Goal: Information Seeking & Learning: Learn about a topic

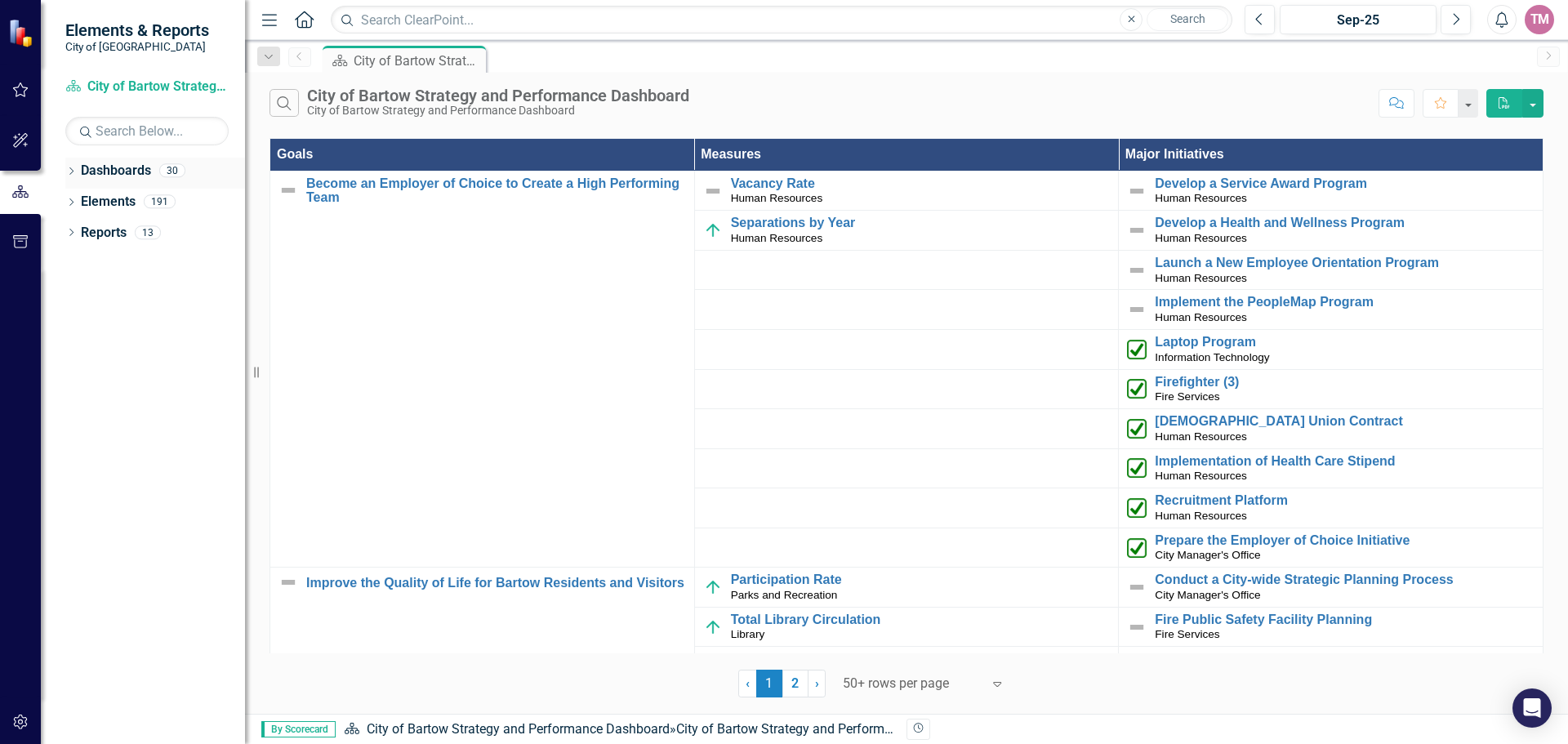
click at [71, 172] on icon "Dropdown" at bounding box center [71, 172] width 12 height 9
click at [428, 63] on div "City of Bartow Strategy and Performance Dashboard" at bounding box center [407, 60] width 108 height 21
click at [178, 202] on link "City of Bartow Strategy and Performance Dashboard" at bounding box center [167, 202] width 155 height 19
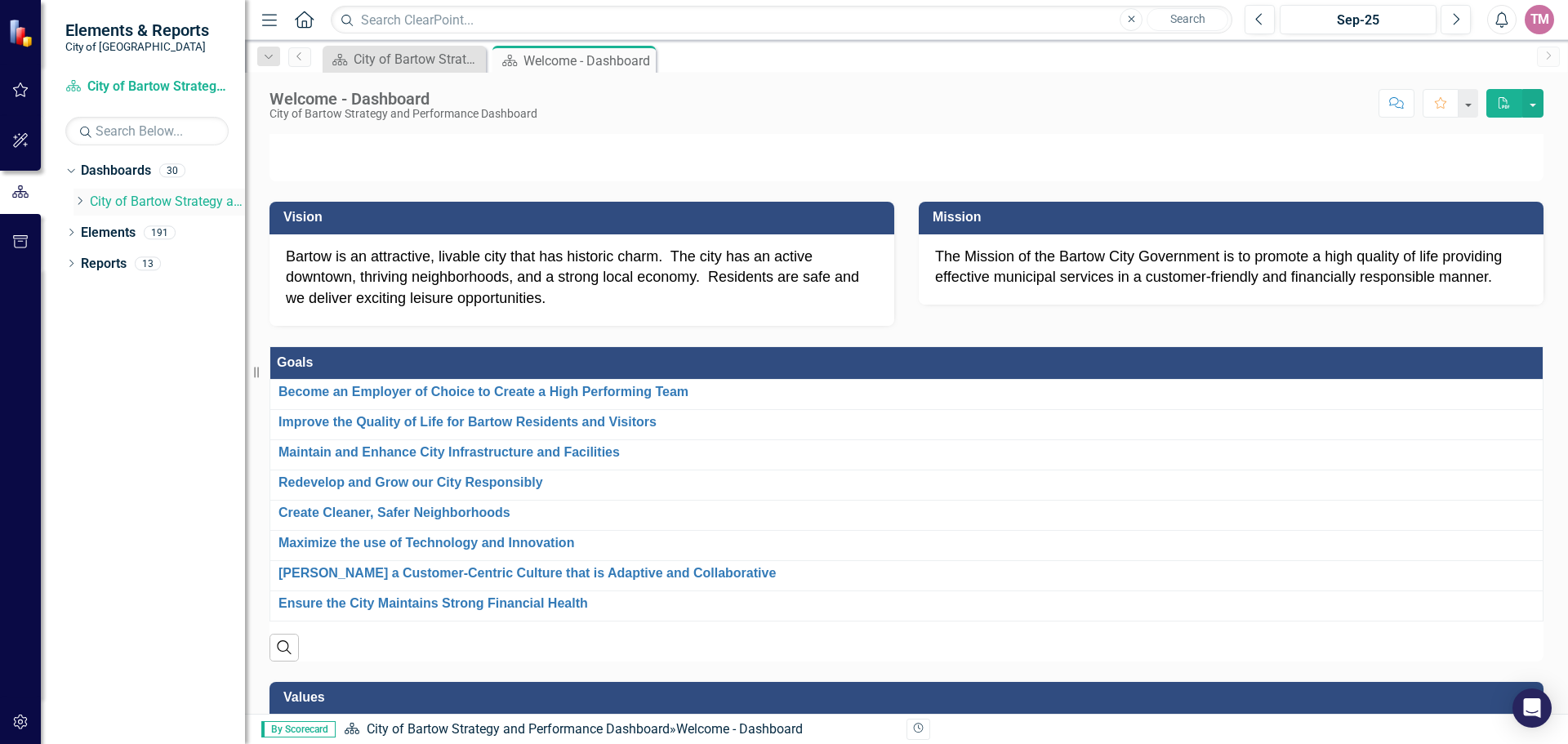
click at [79, 206] on icon "Dropdown" at bounding box center [79, 201] width 12 height 10
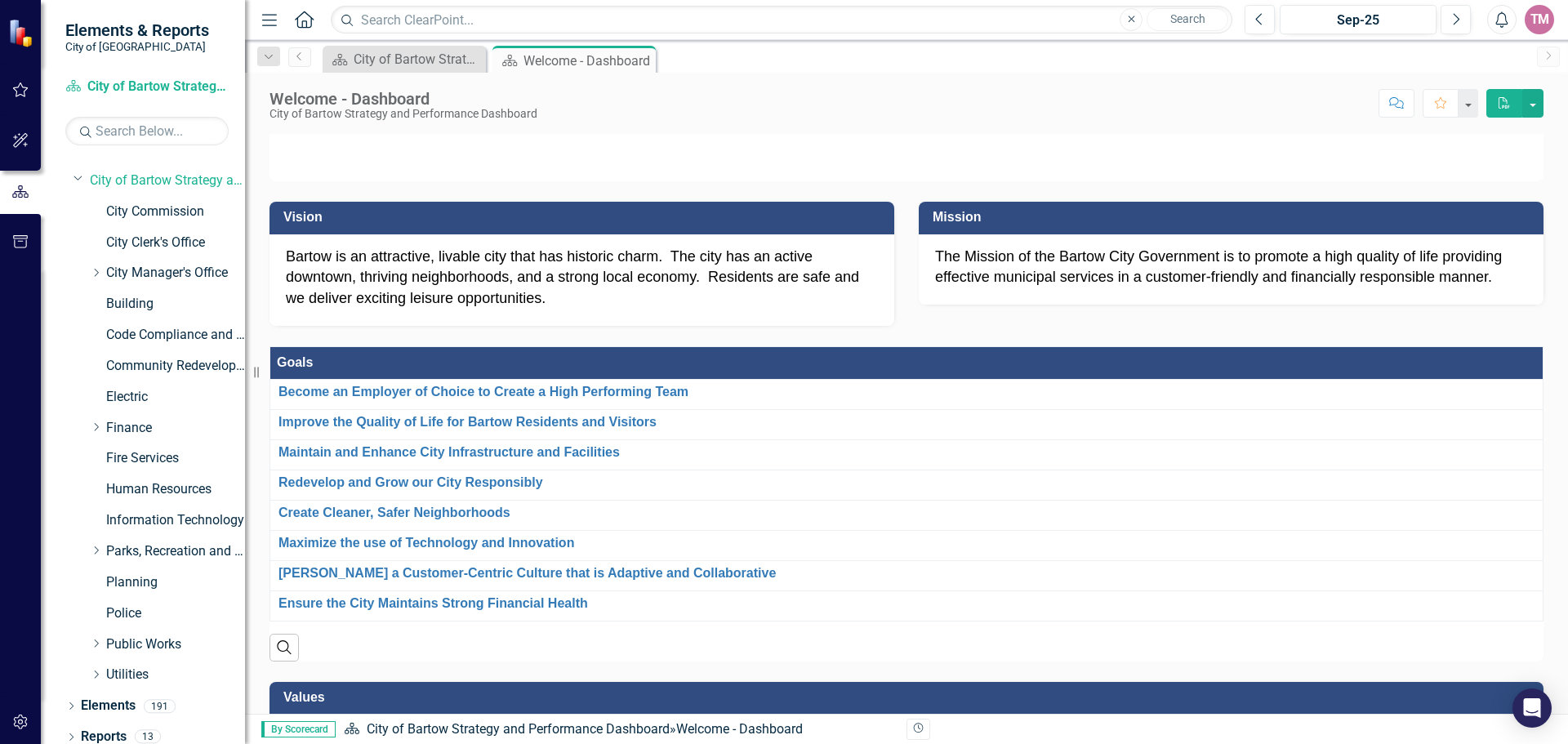
scroll to position [32, 0]
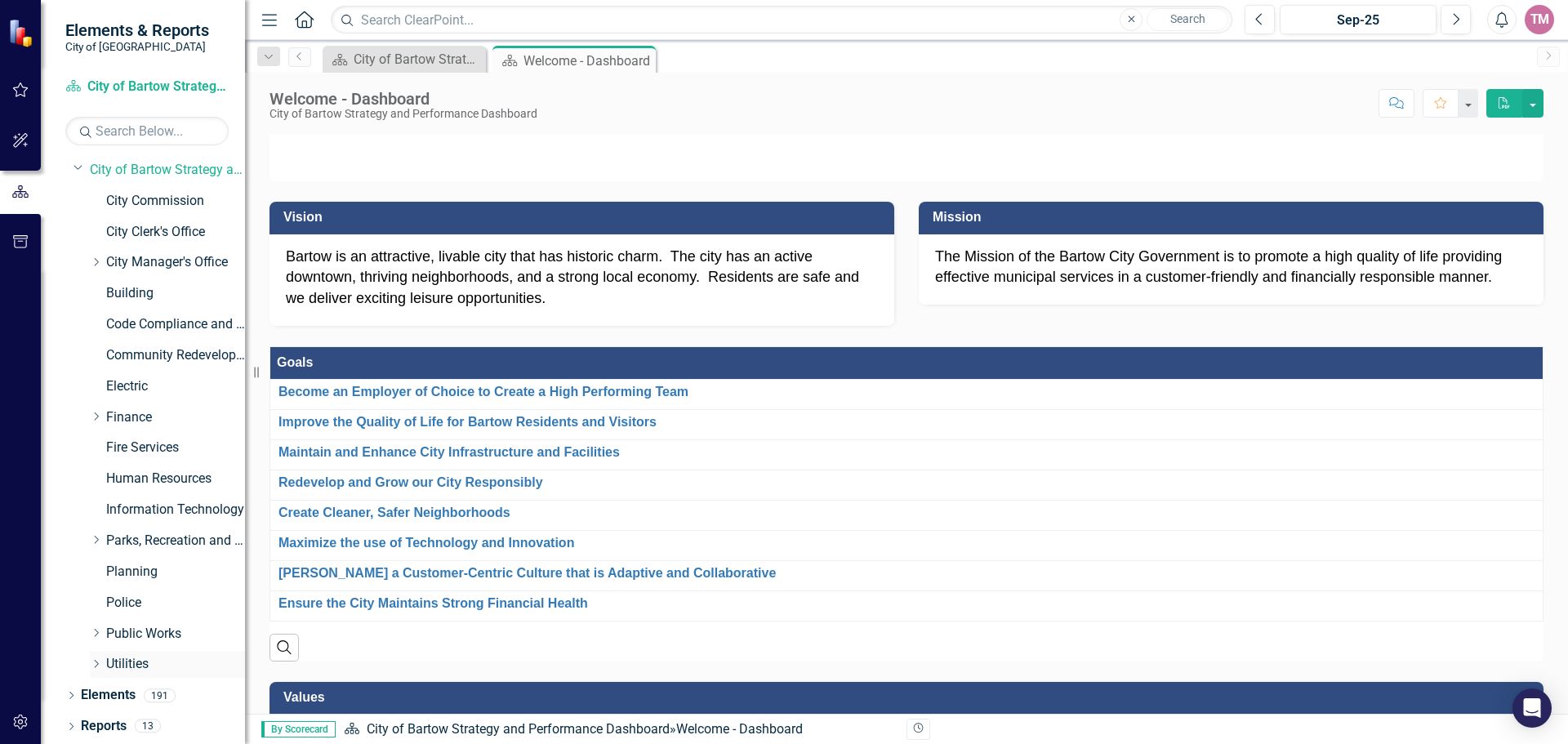
click at [104, 662] on div "Dropdown" at bounding box center [98, 664] width 17 height 14
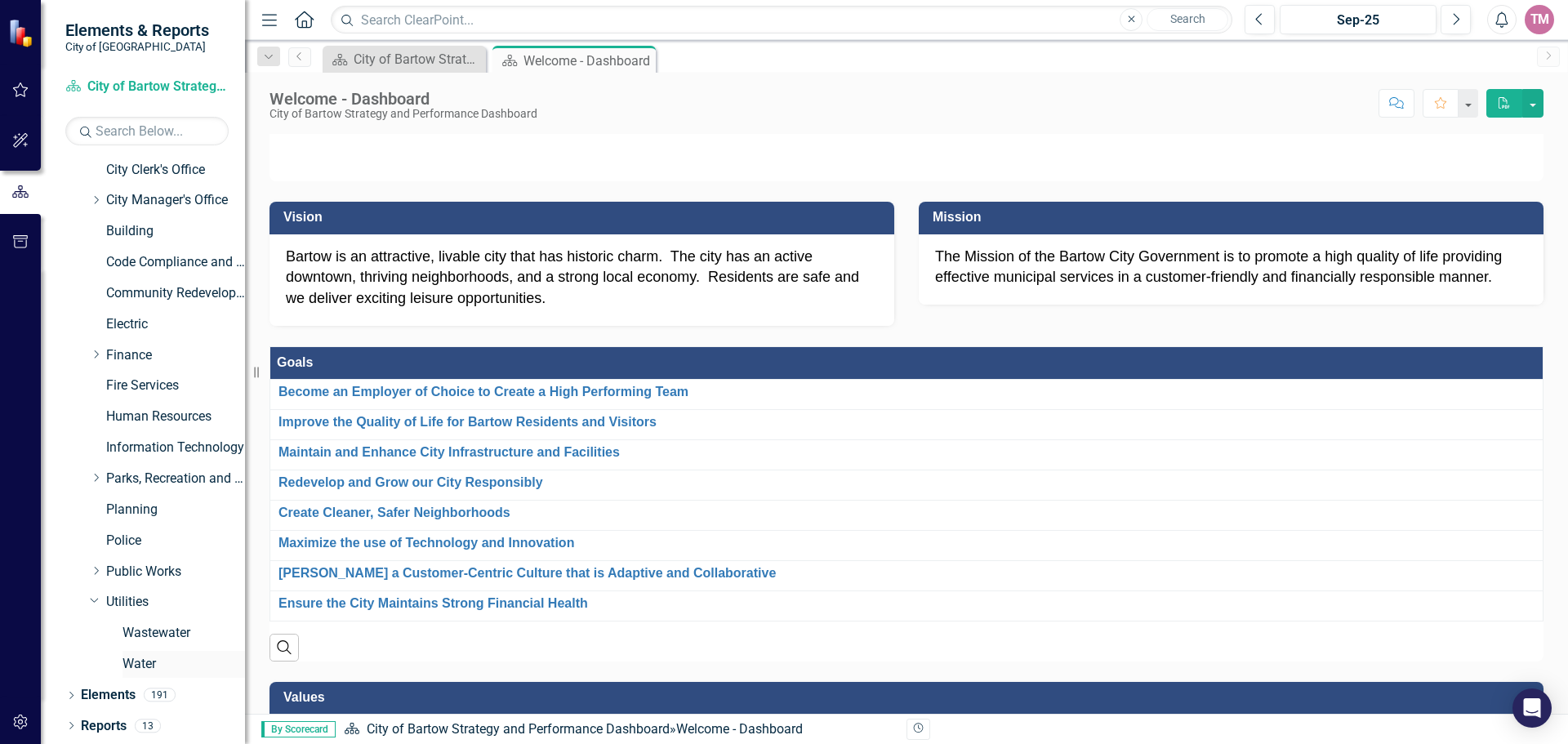
click at [151, 665] on link "Water" at bounding box center [184, 664] width 123 height 19
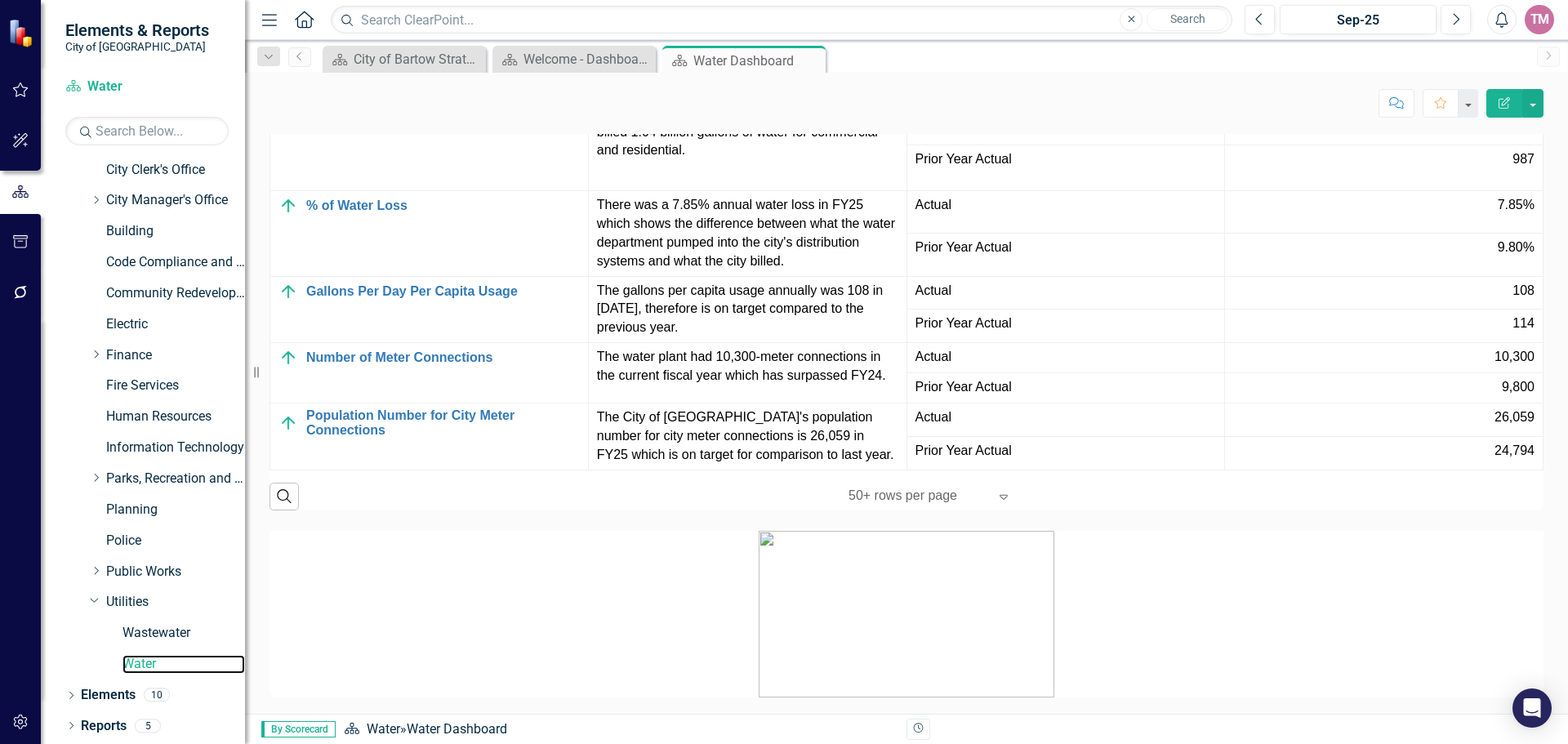
scroll to position [1643, 0]
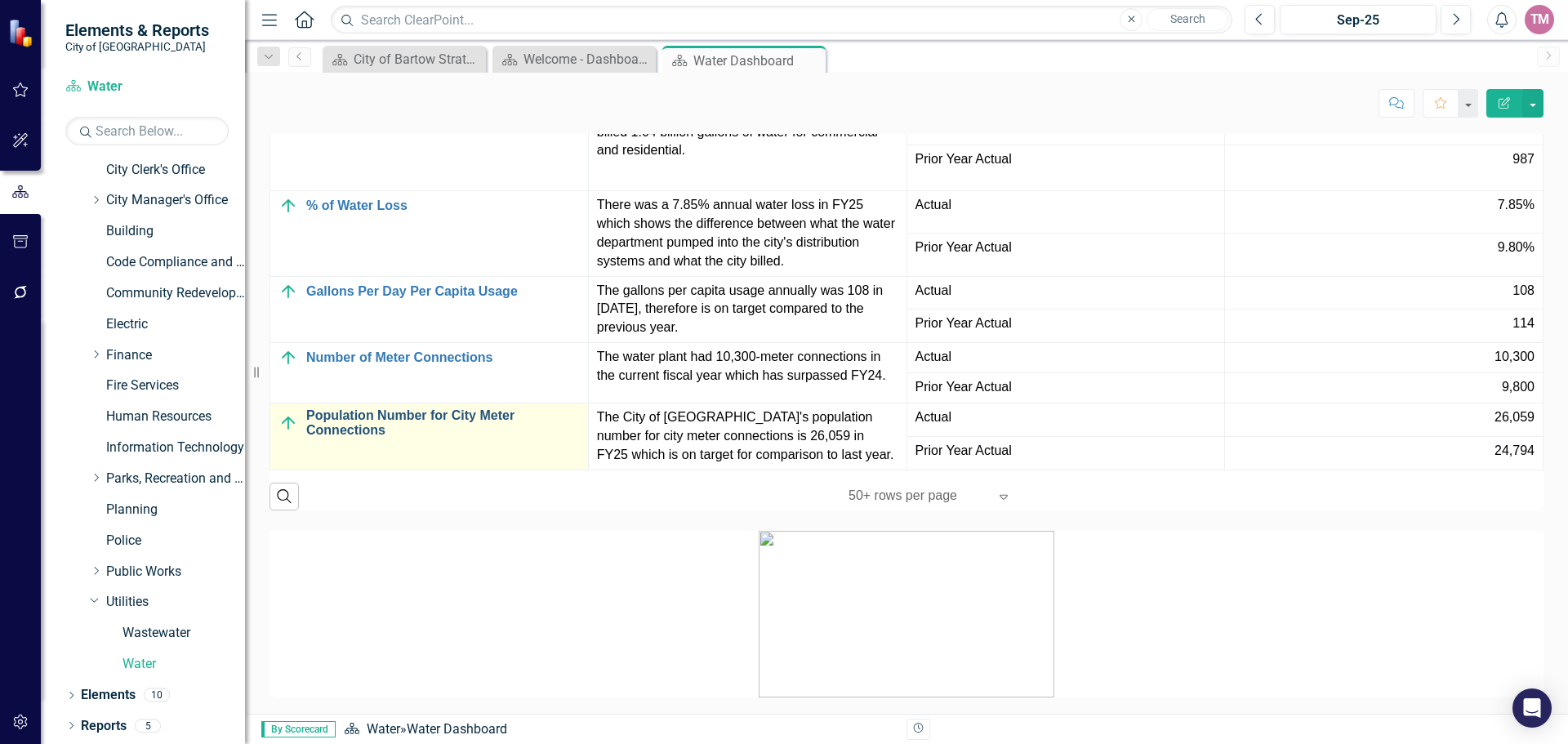
click at [497, 437] on link "Population Number for City Meter Connections" at bounding box center [443, 422] width 274 height 29
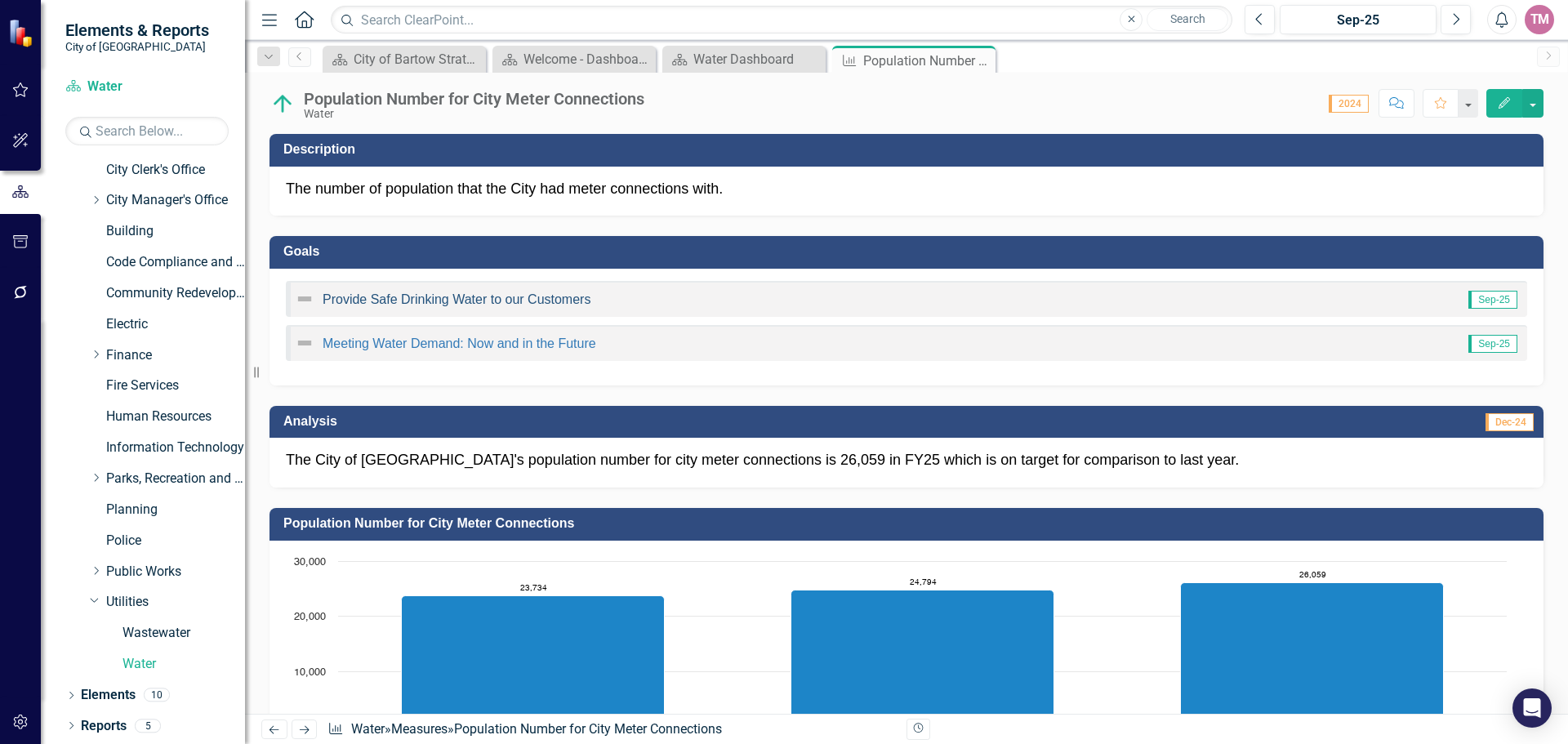
click at [478, 300] on link "Provide Safe Drinking Water to our Customers" at bounding box center [455, 299] width 268 height 14
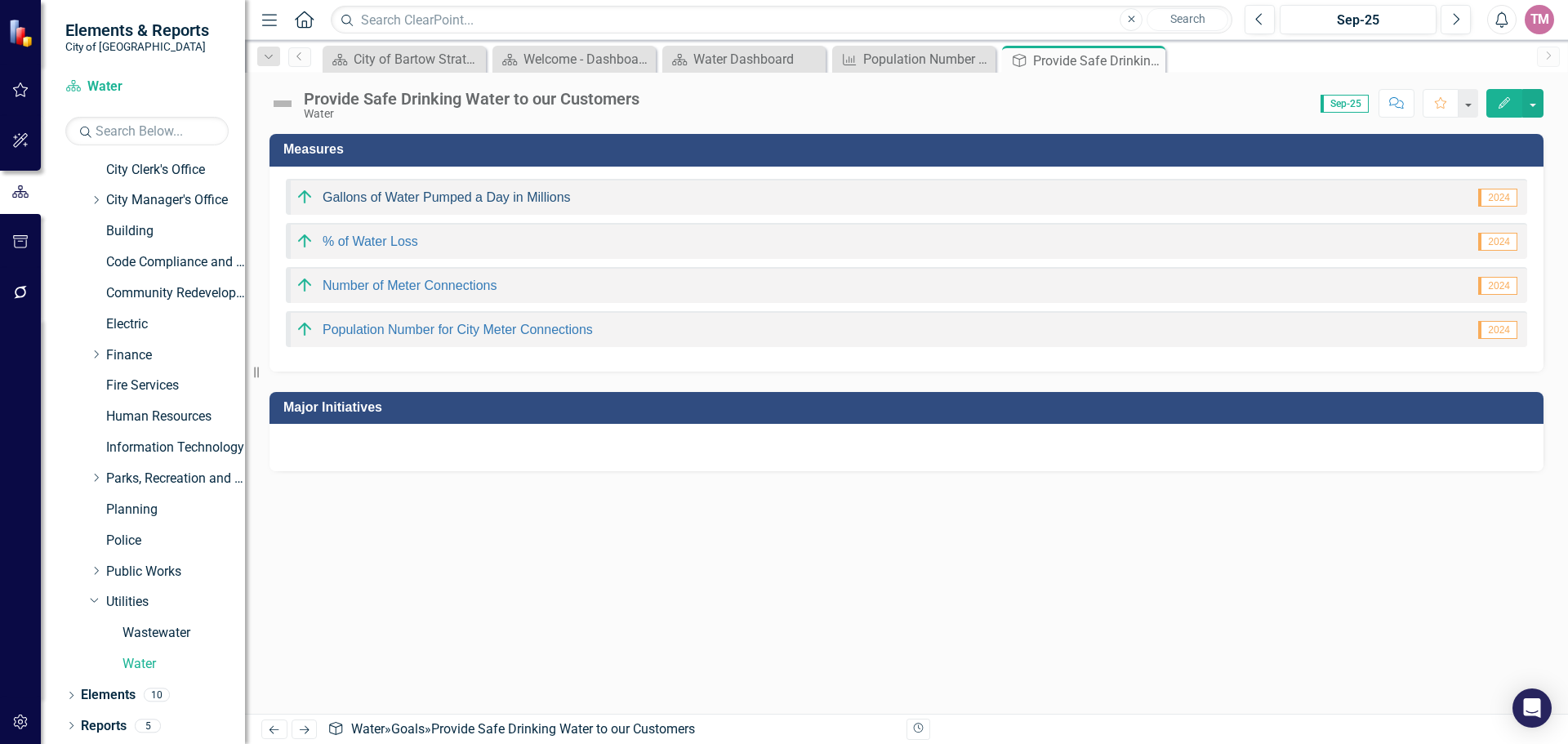
click at [468, 196] on link "Gallons of Water Pumped a Day in Millions" at bounding box center [446, 198] width 248 height 14
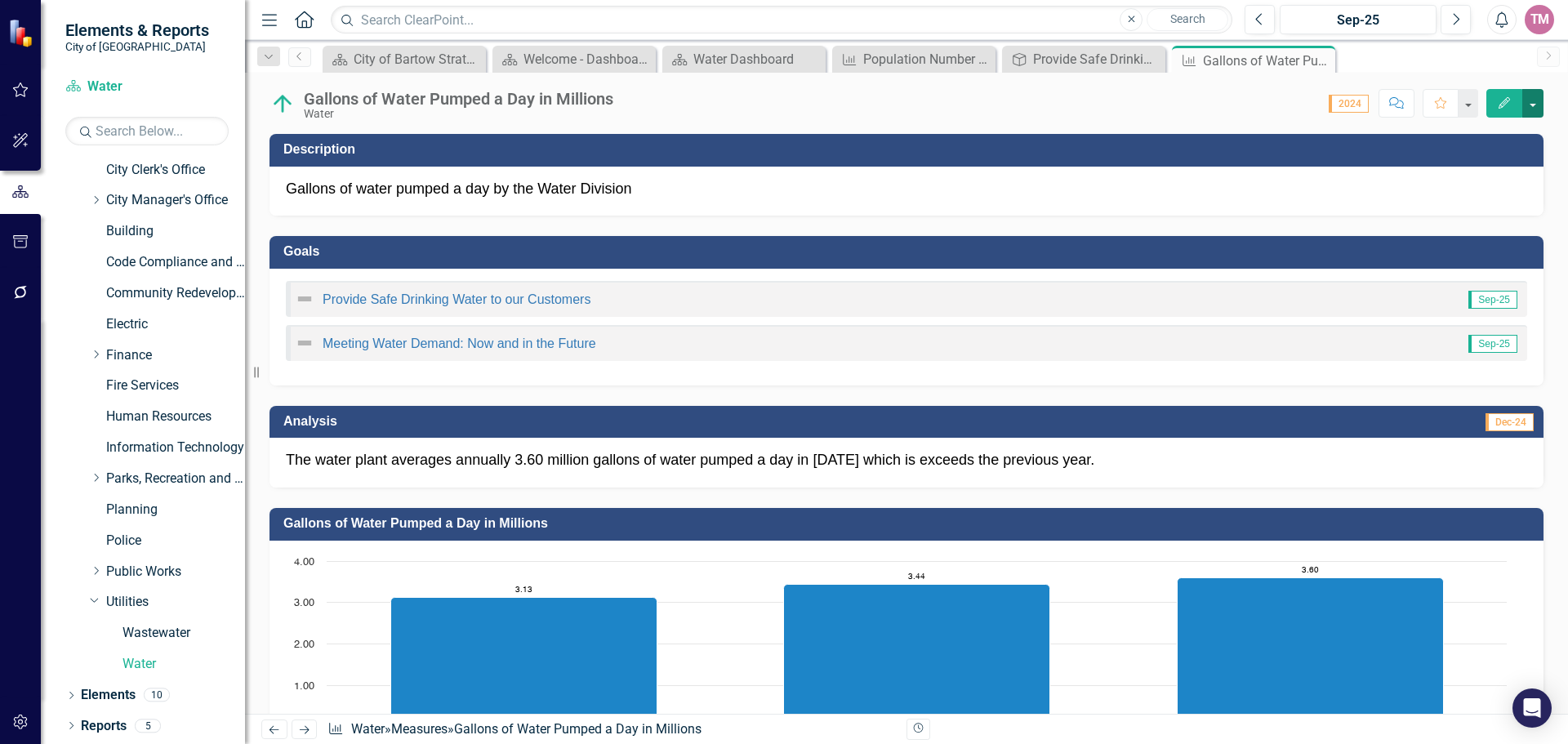
click at [1539, 104] on button "button" at bounding box center [1531, 103] width 21 height 29
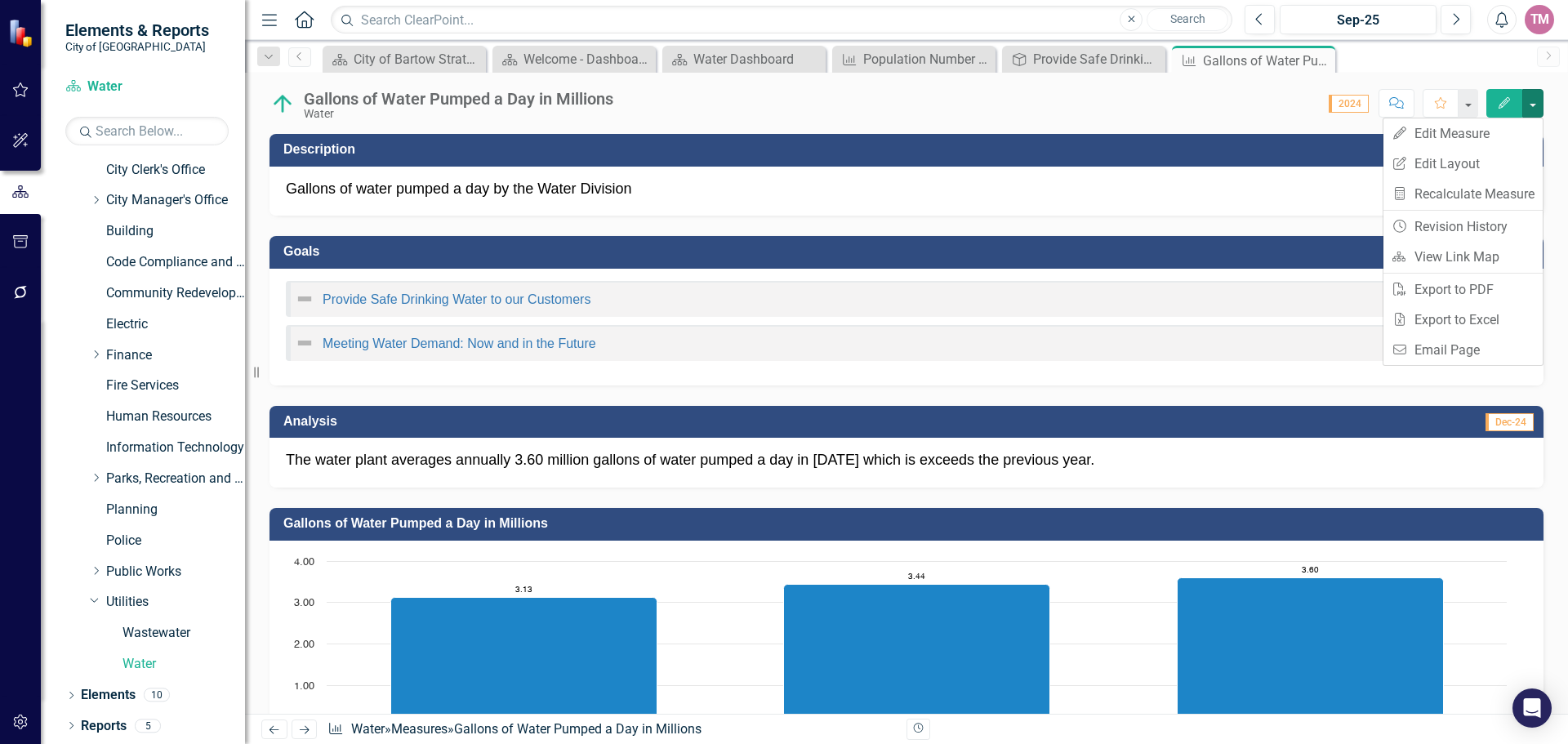
click at [1002, 106] on div "Score: 0.00 2024 Completed Comment Favorite Edit" at bounding box center [1082, 103] width 922 height 28
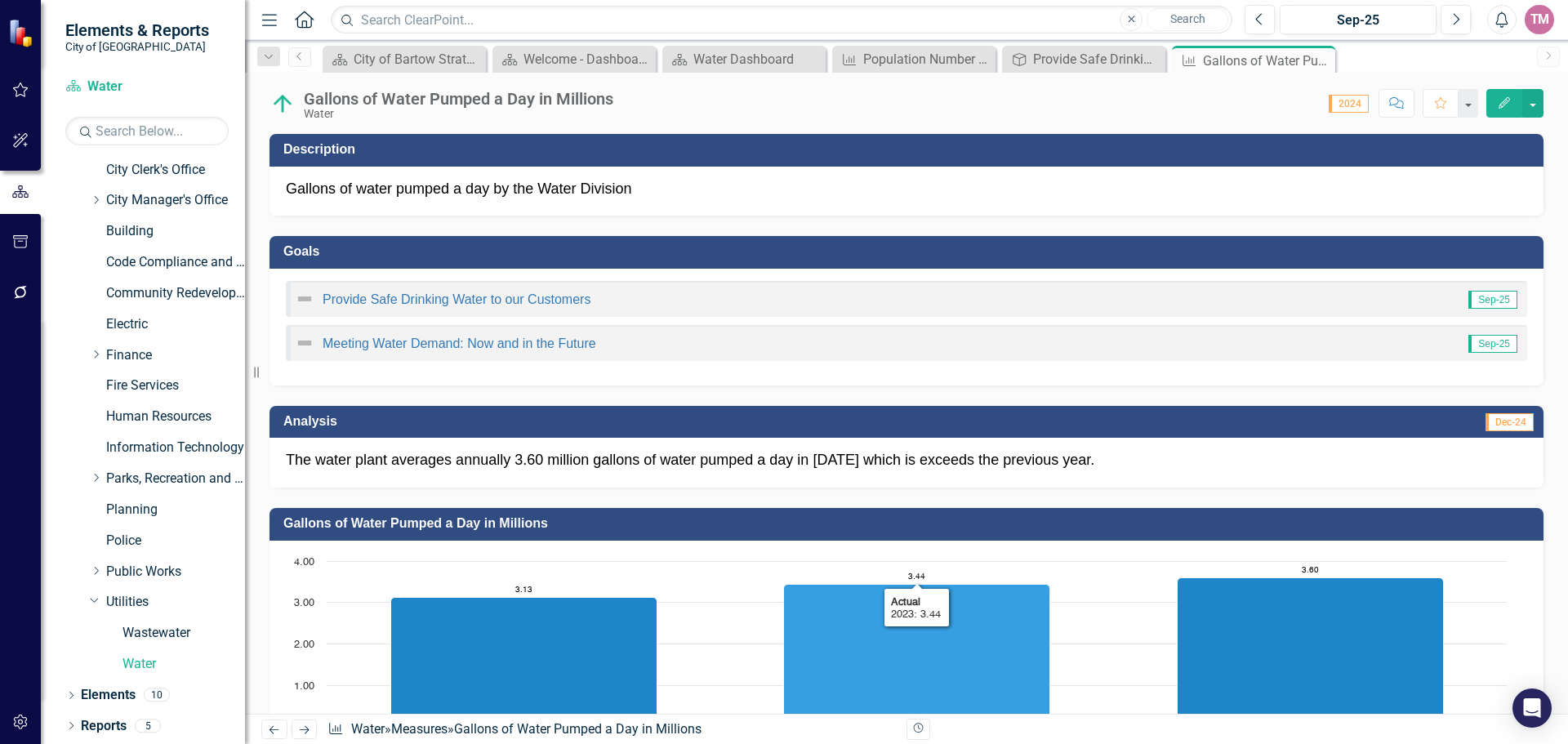
click at [1023, 589] on icon "2023, 3.444. Actual." at bounding box center [916, 655] width 266 height 143
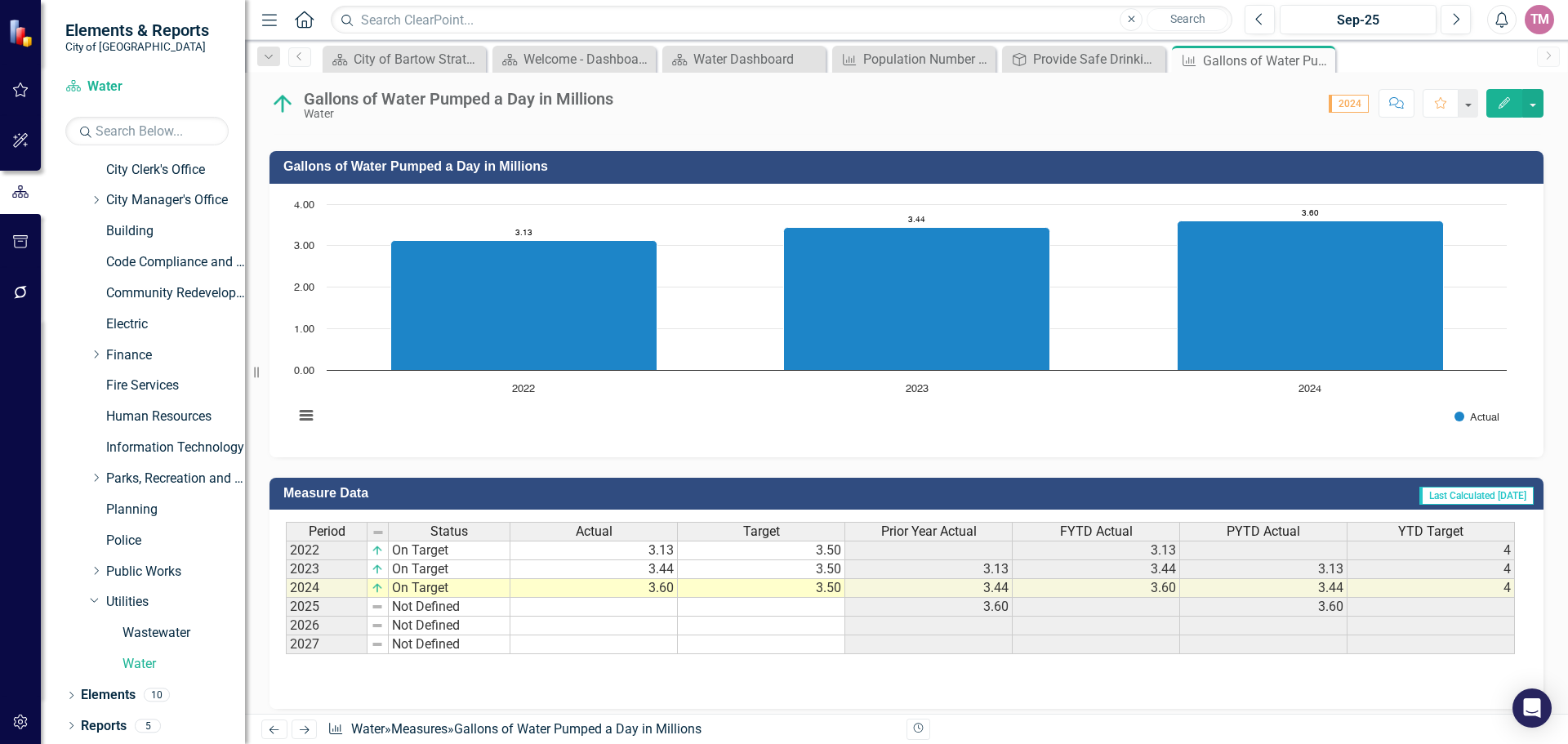
scroll to position [369, 0]
